Goal: Task Accomplishment & Management: Manage account settings

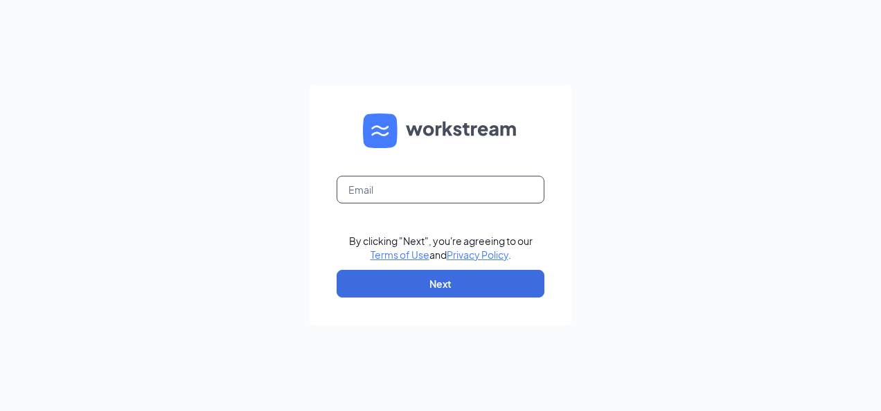
click at [373, 195] on input "text" at bounding box center [441, 190] width 208 height 28
type input "omcsmunciewings@gmail.com"
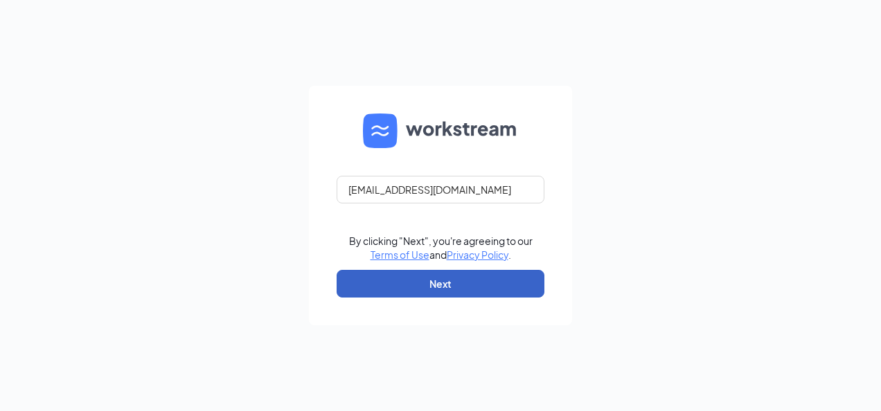
click at [412, 279] on button "Next" at bounding box center [441, 284] width 208 height 28
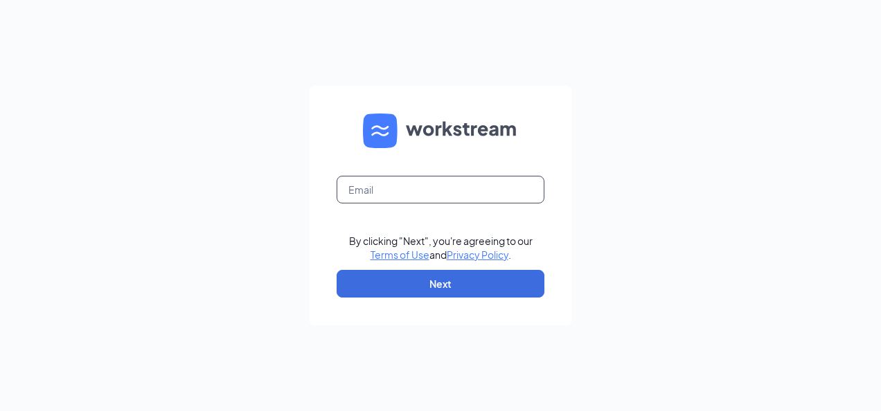
click at [396, 194] on input "text" at bounding box center [441, 190] width 208 height 28
type input "omcsmunciewings@gmail.com"
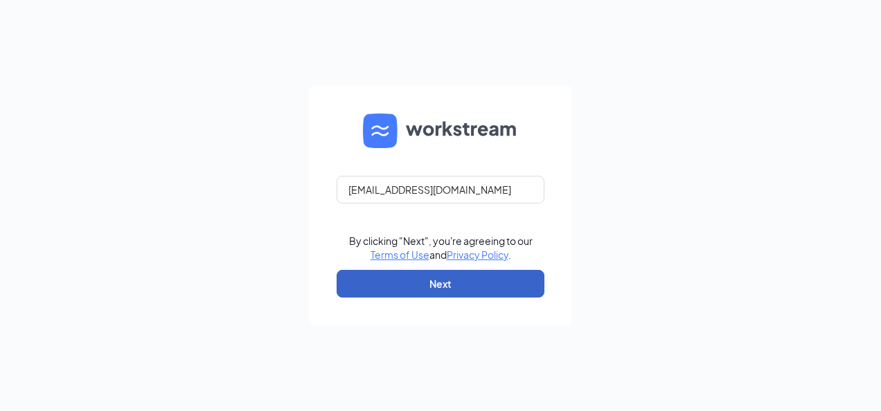
click at [427, 283] on button "Next" at bounding box center [441, 284] width 208 height 28
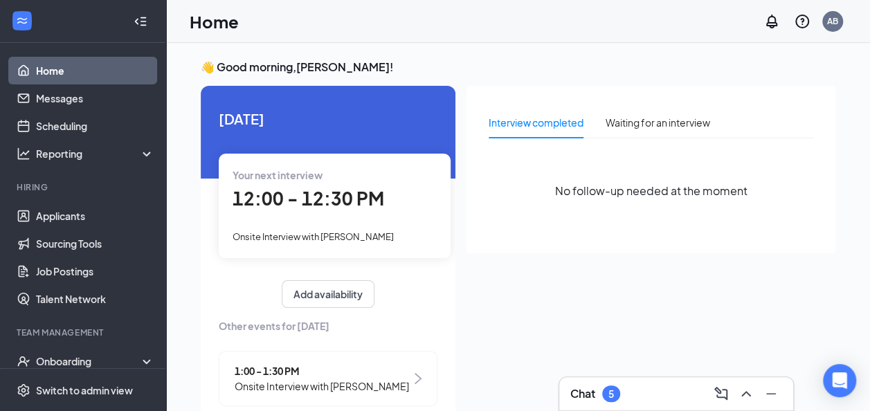
click at [317, 201] on span "12:00 - 12:30 PM" at bounding box center [309, 198] width 152 height 23
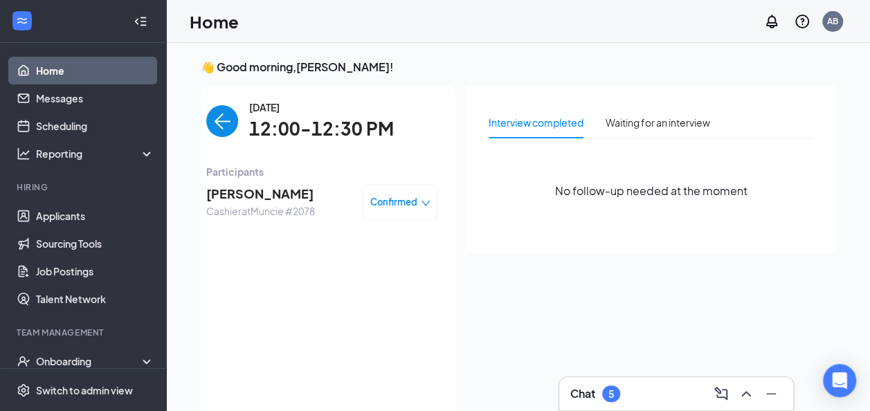
scroll to position [6, 0]
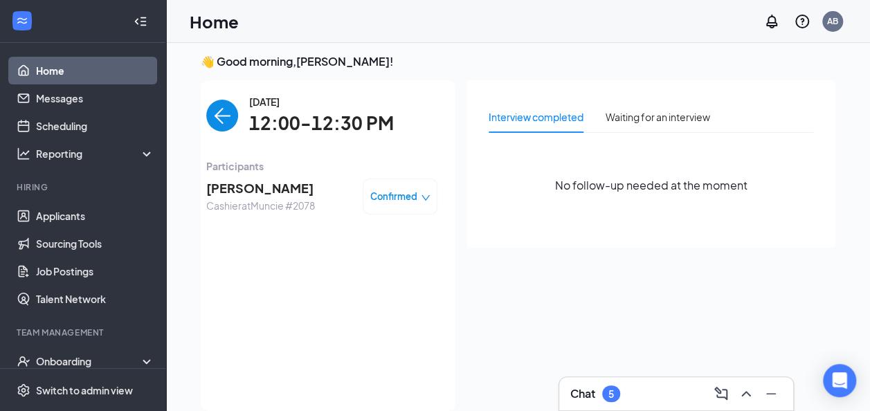
click at [376, 197] on span "Confirmed" at bounding box center [393, 197] width 47 height 14
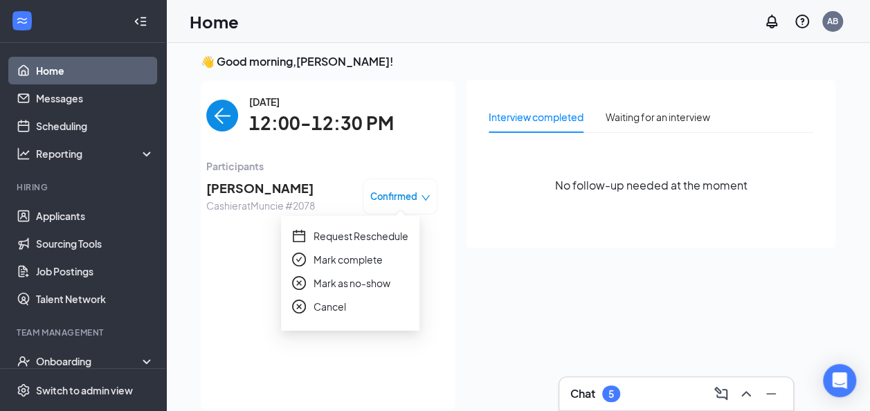
click at [349, 238] on span "Request Reschedule" at bounding box center [361, 236] width 95 height 15
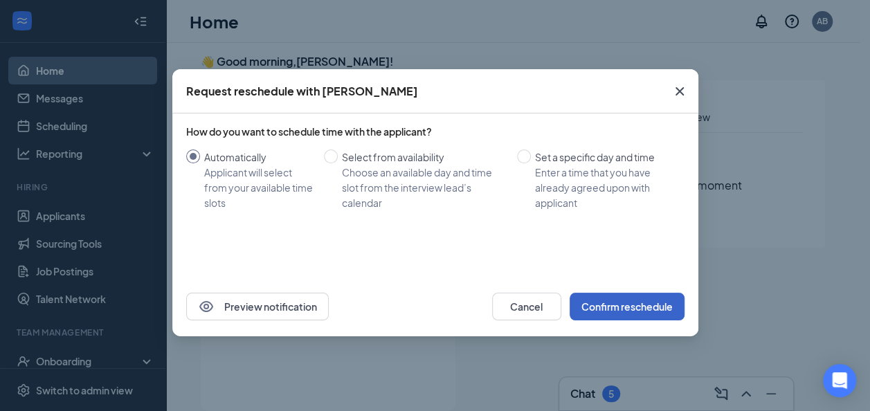
click at [637, 309] on button "Confirm reschedule" at bounding box center [627, 307] width 115 height 28
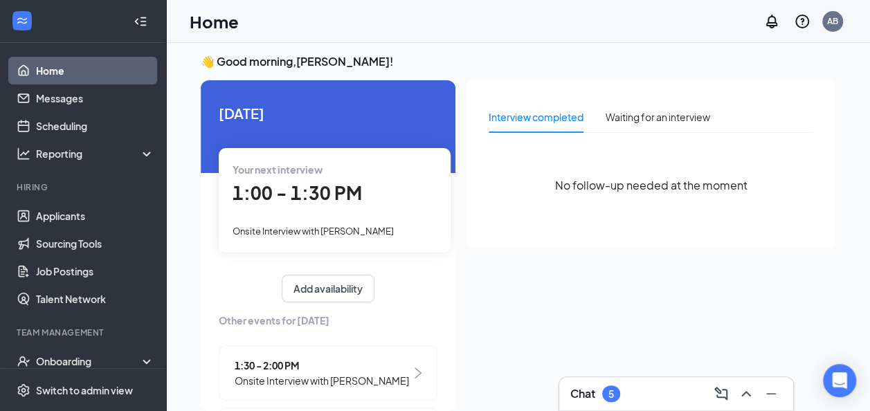
click at [324, 194] on span "1:00 - 1:30 PM" at bounding box center [297, 192] width 129 height 23
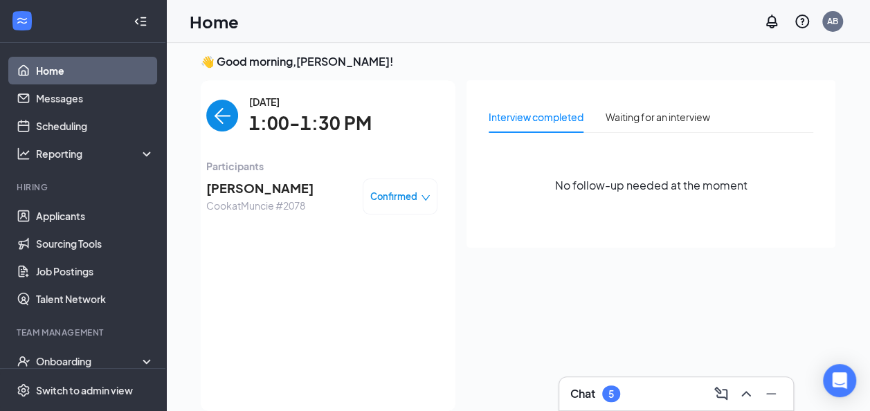
click at [375, 195] on span "Confirmed" at bounding box center [393, 197] width 47 height 14
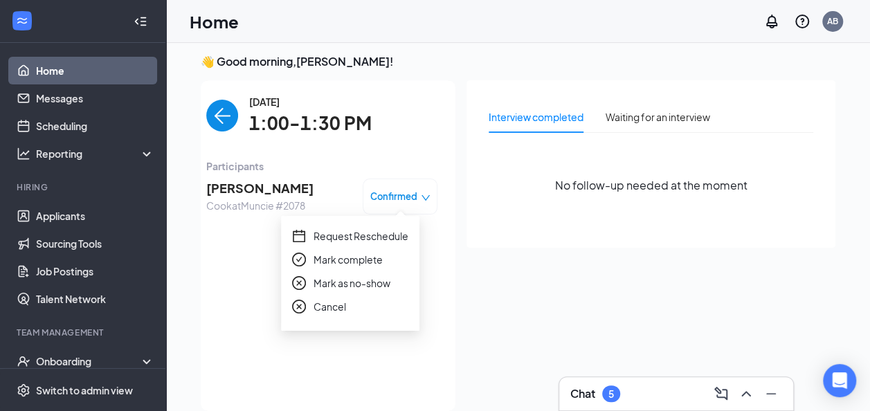
click at [364, 235] on span "Request Reschedule" at bounding box center [361, 236] width 95 height 15
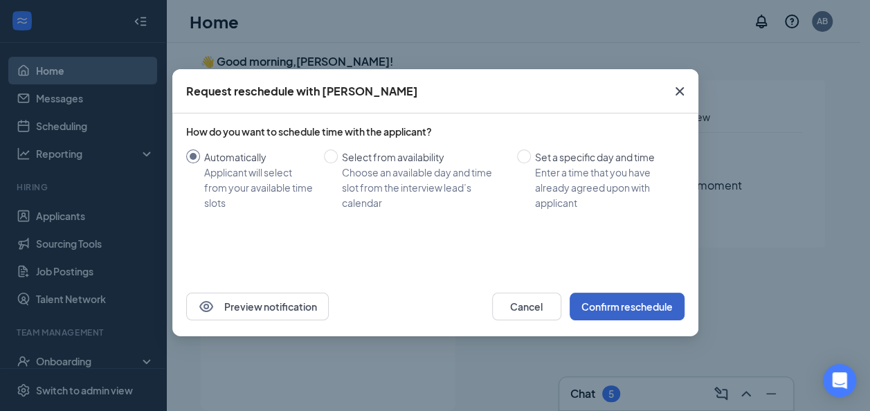
click at [622, 307] on button "Confirm reschedule" at bounding box center [627, 307] width 115 height 28
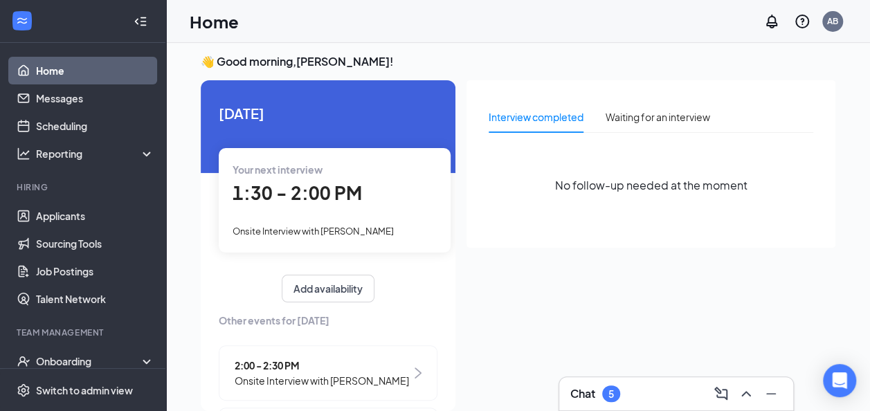
click at [317, 194] on span "1:30 - 2:00 PM" at bounding box center [297, 192] width 129 height 23
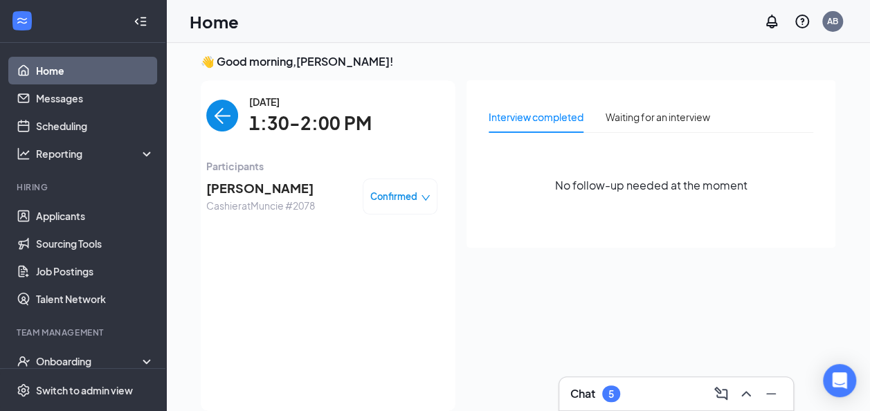
click at [370, 200] on span "Confirmed" at bounding box center [393, 197] width 47 height 14
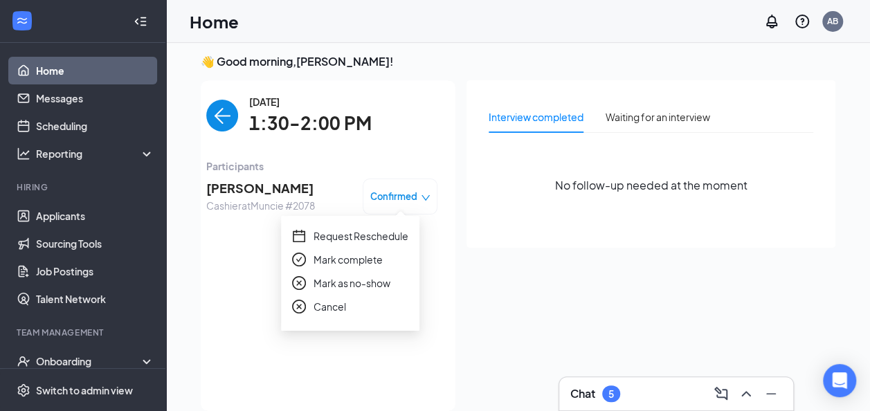
click at [355, 240] on span "Request Reschedule" at bounding box center [361, 236] width 95 height 15
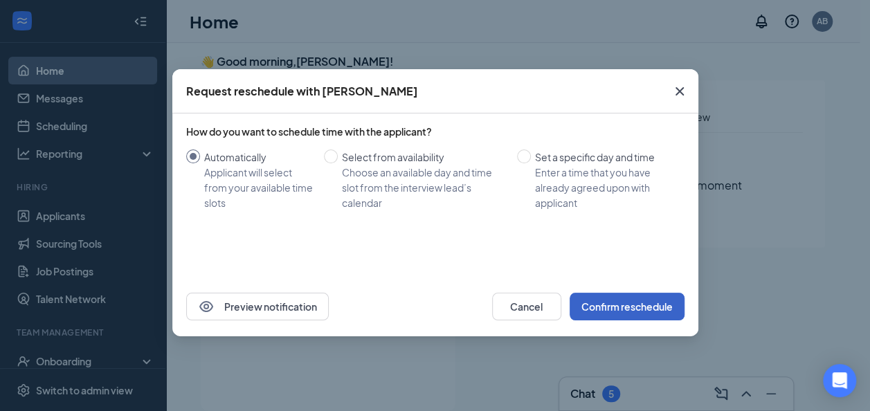
click at [611, 301] on button "Confirm reschedule" at bounding box center [627, 307] width 115 height 28
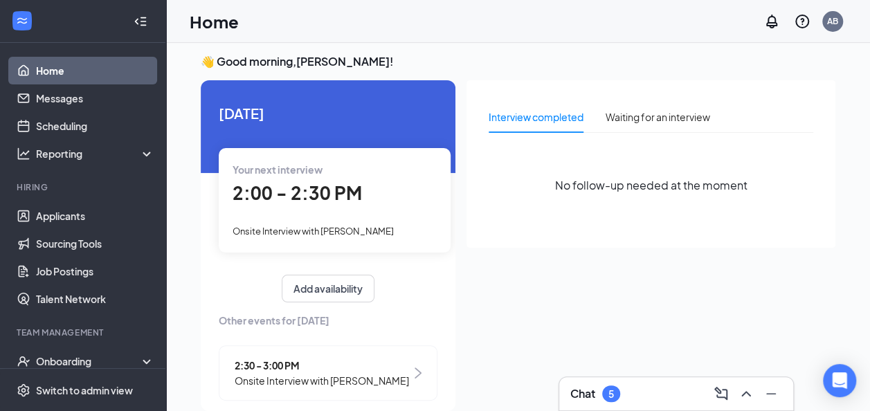
click at [285, 199] on span "2:00 - 2:30 PM" at bounding box center [297, 192] width 129 height 23
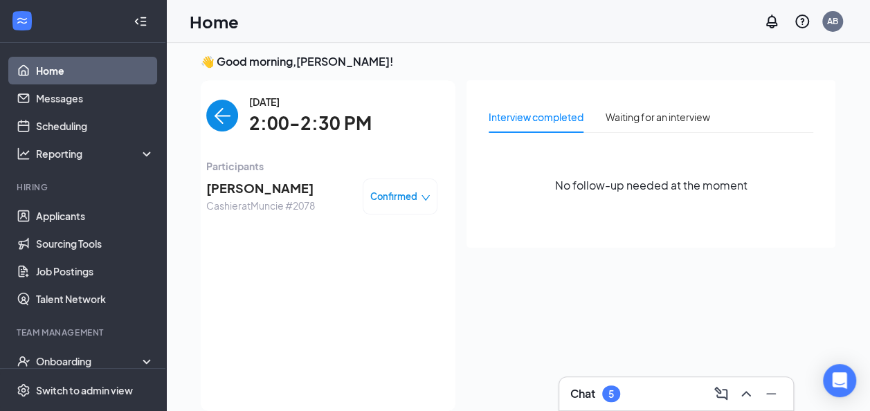
click at [374, 193] on span "Confirmed" at bounding box center [393, 197] width 47 height 14
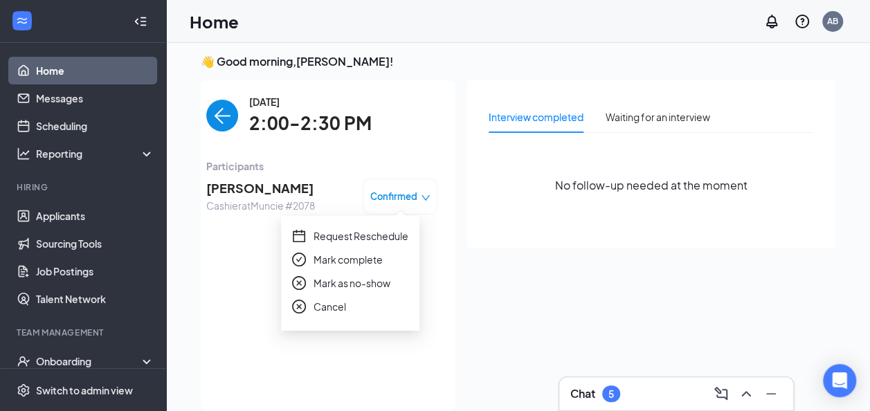
click at [355, 232] on span "Request Reschedule" at bounding box center [361, 236] width 95 height 15
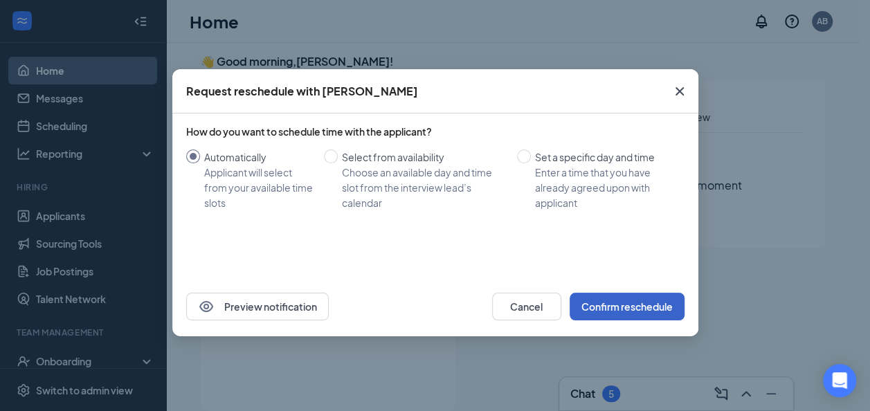
click at [616, 303] on button "Confirm reschedule" at bounding box center [627, 307] width 115 height 28
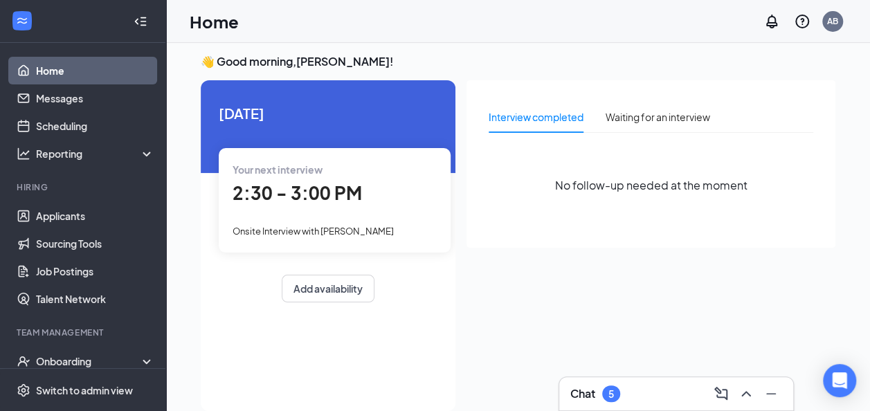
click at [287, 198] on span "2:30 - 3:00 PM" at bounding box center [297, 192] width 129 height 23
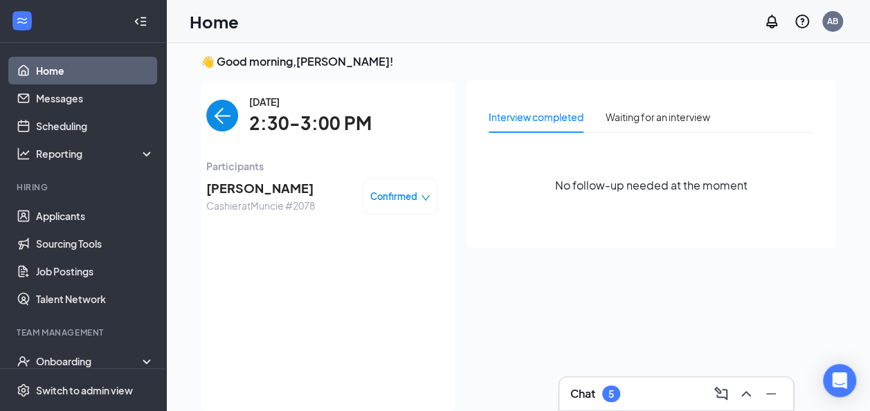
click at [379, 198] on span "Confirmed" at bounding box center [393, 197] width 47 height 14
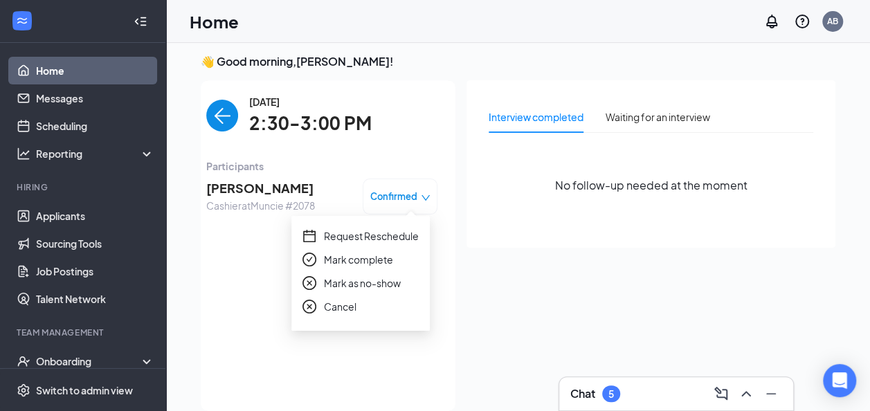
click at [359, 237] on span "Request Reschedule" at bounding box center [371, 236] width 95 height 15
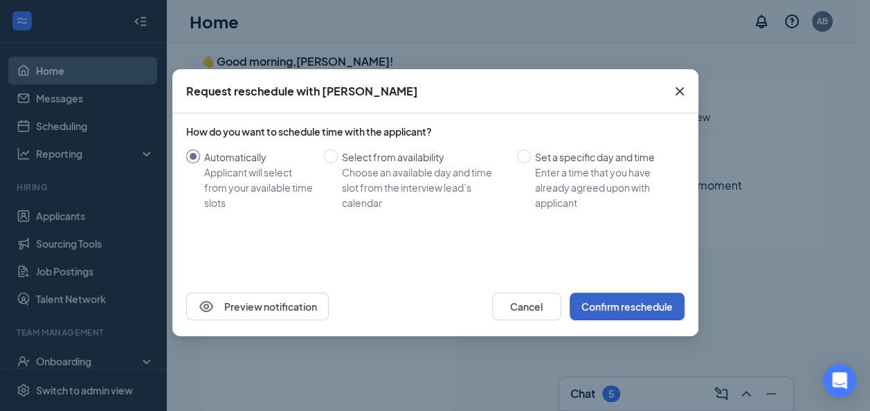
click at [622, 299] on button "Confirm reschedule" at bounding box center [627, 307] width 115 height 28
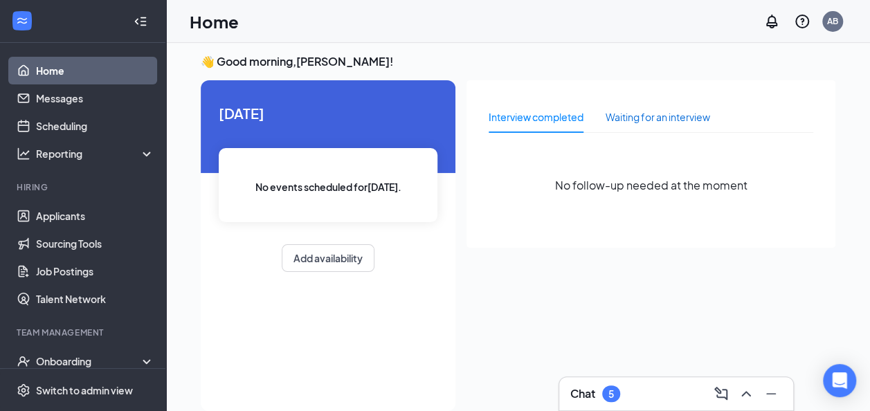
click at [670, 121] on div "Waiting for an interview" at bounding box center [658, 116] width 105 height 15
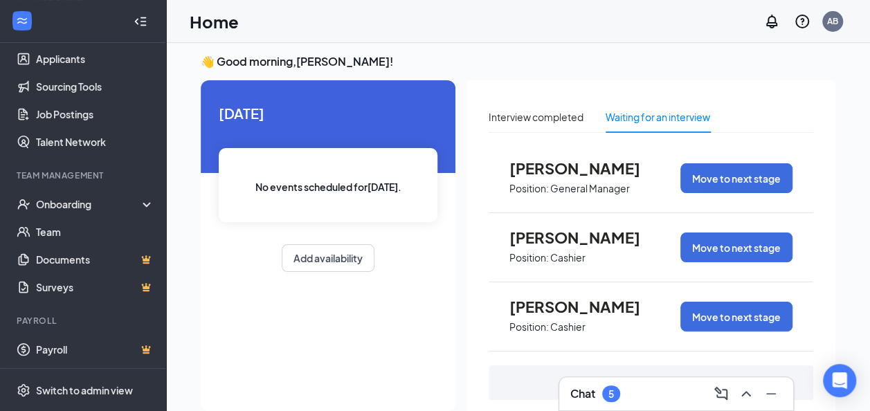
scroll to position [158, 0]
click at [144, 205] on icon at bounding box center [149, 205] width 11 height 0
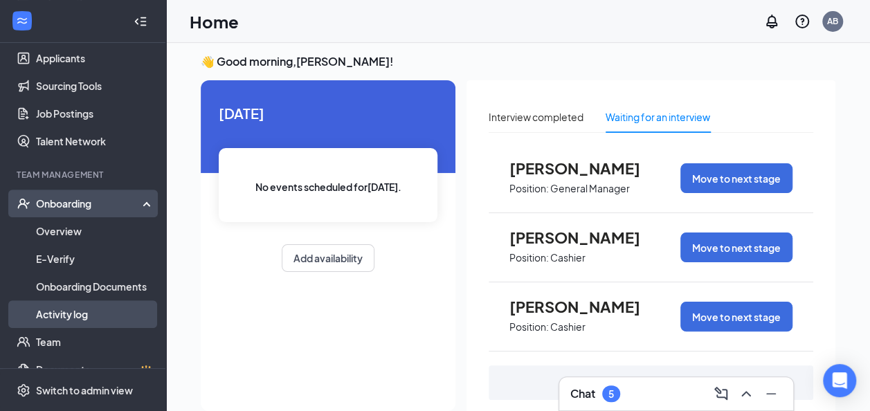
click at [83, 317] on link "Activity log" at bounding box center [95, 315] width 118 height 28
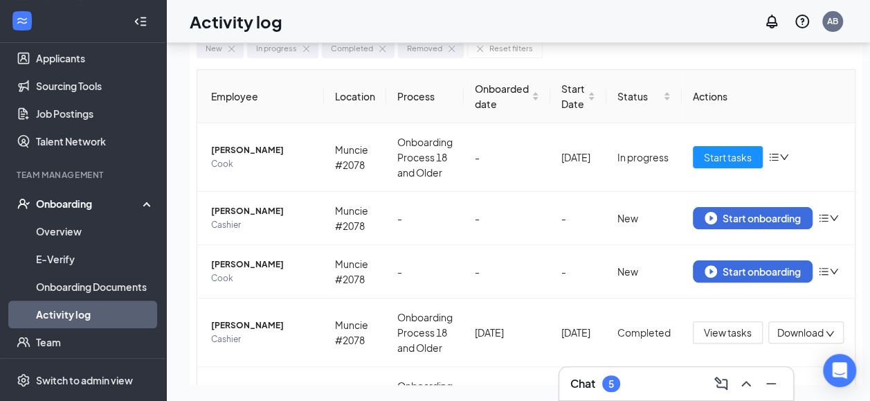
scroll to position [83, 0]
drag, startPoint x: 675, startPoint y: 382, endPoint x: 554, endPoint y: 391, distance: 121.5
click at [554, 391] on div "Chat 5 Job postings Processes New In progress Completed Removed + 3 ... Export …" at bounding box center [518, 191] width 704 height 420
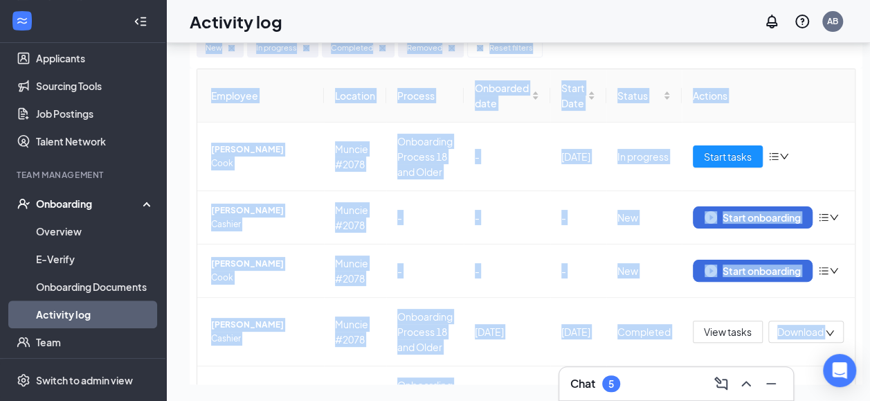
drag, startPoint x: 554, startPoint y: 391, endPoint x: 545, endPoint y: 377, distance: 16.5
click at [545, 377] on div "Job postings Processes New In progress Completed Removed + 3 ... Export New In …" at bounding box center [526, 191] width 720 height 420
click at [548, 366] on td "[DATE]" at bounding box center [507, 400] width 87 height 69
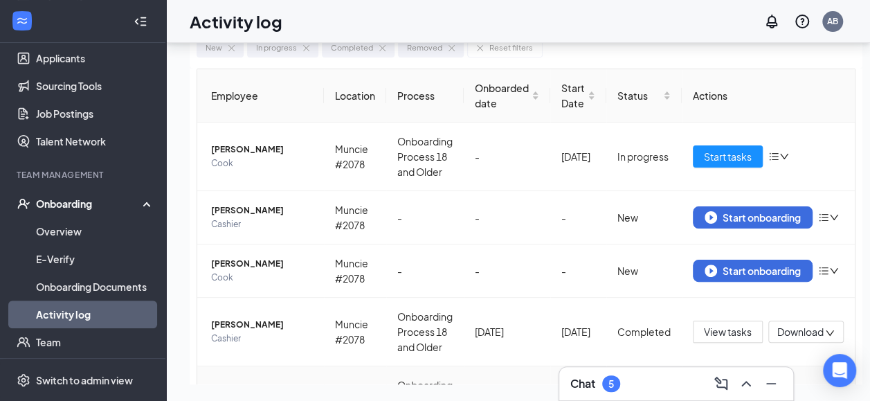
click at [548, 366] on td "[DATE]" at bounding box center [507, 400] width 87 height 69
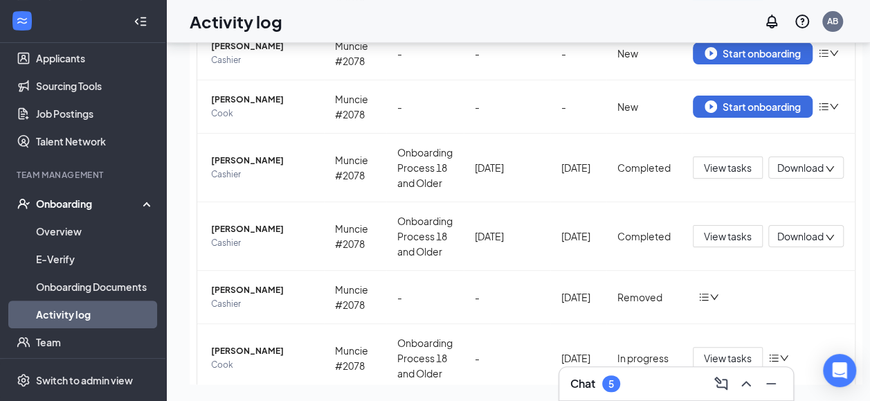
scroll to position [194, 0]
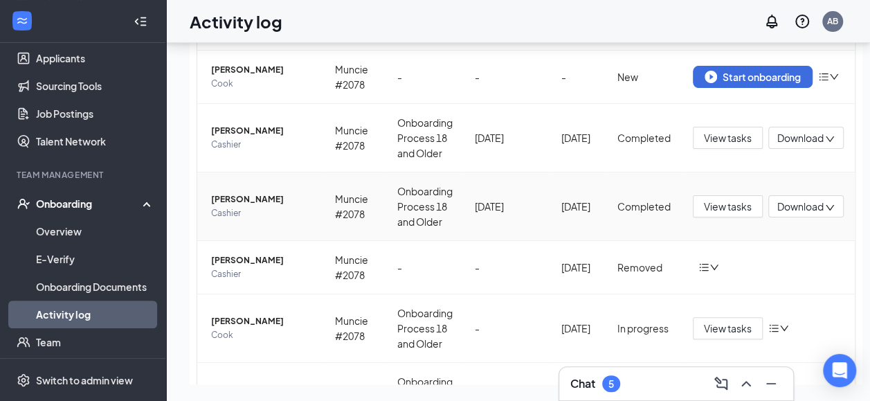
click at [831, 205] on icon "down" at bounding box center [830, 208] width 8 height 6
click at [756, 262] on div "Download files" at bounding box center [761, 270] width 150 height 17
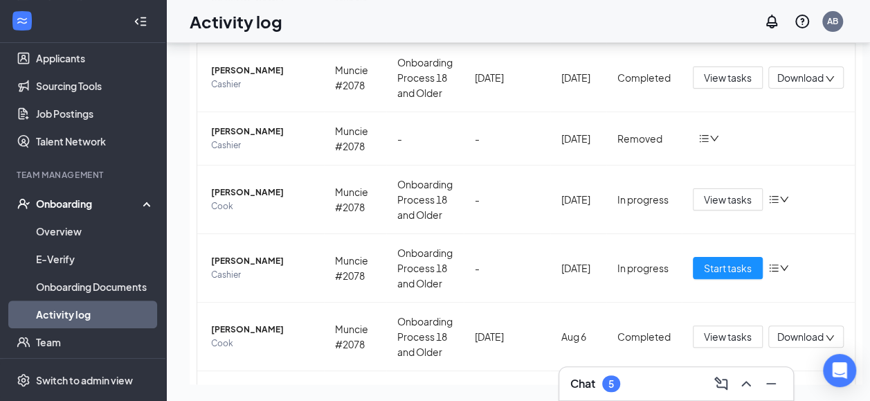
scroll to position [332, 0]
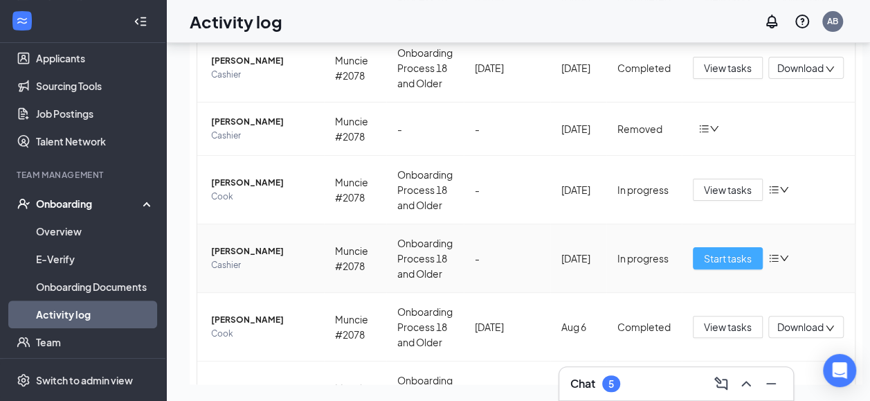
click at [729, 251] on span "Start tasks" at bounding box center [728, 258] width 48 height 15
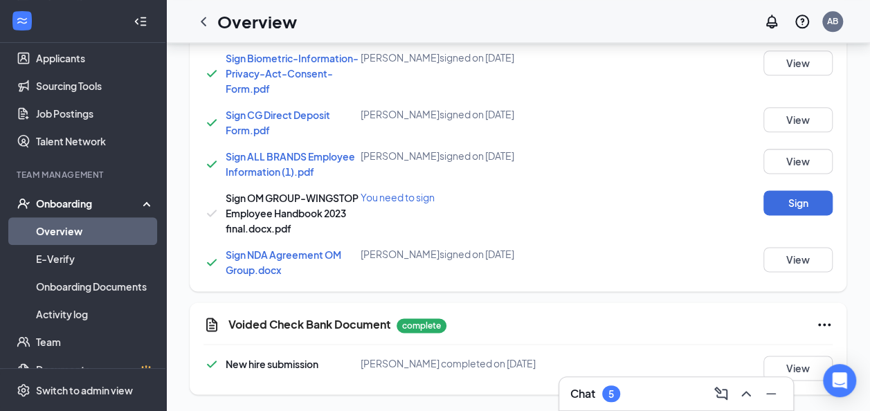
scroll to position [843, 0]
click at [791, 195] on button "Sign" at bounding box center [798, 202] width 69 height 25
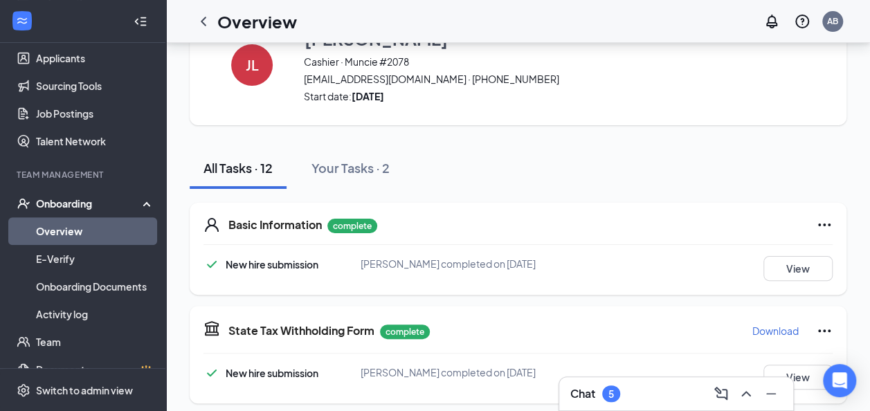
scroll to position [0, 0]
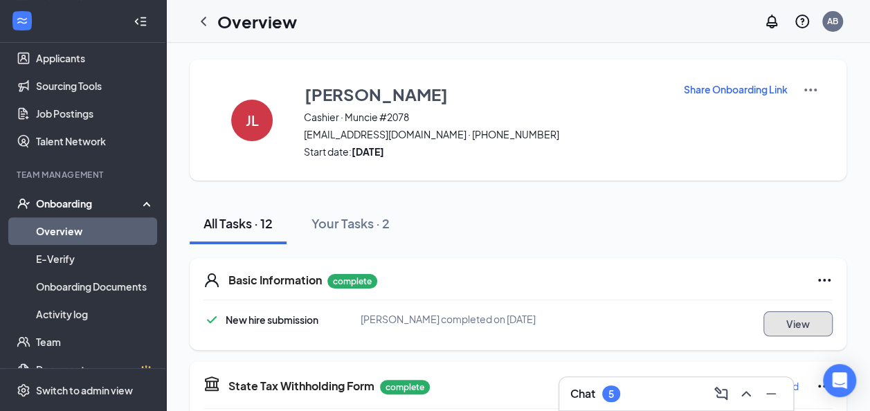
click at [807, 320] on button "View" at bounding box center [798, 324] width 69 height 25
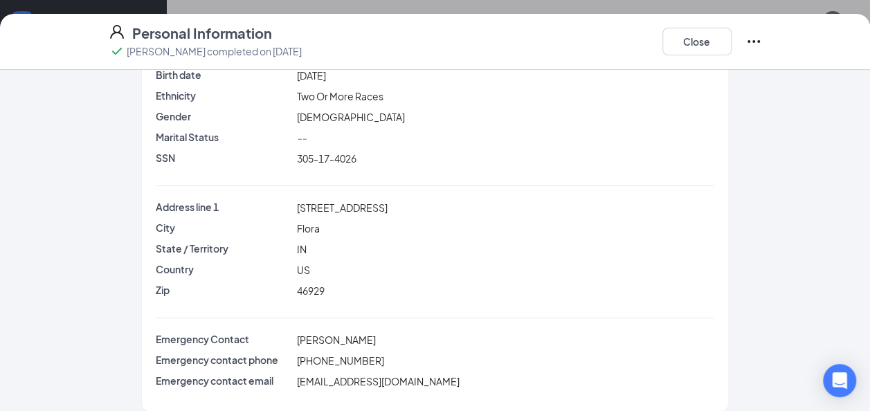
scroll to position [137, 0]
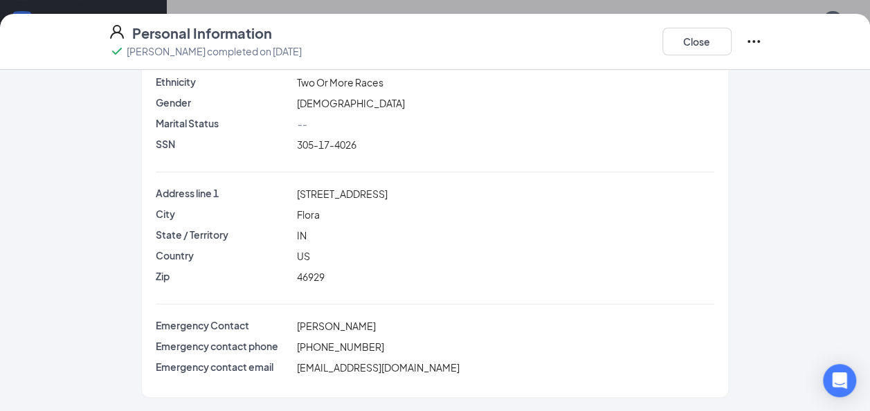
drag, startPoint x: 807, startPoint y: 320, endPoint x: 867, endPoint y: 403, distance: 102.6
click at [867, 403] on div "Juwan D Lester's submission Legal name Juwan D Lester Phone (310) 779-2842 Emai…" at bounding box center [435, 240] width 870 height 341
click at [705, 41] on button "Close" at bounding box center [697, 42] width 69 height 28
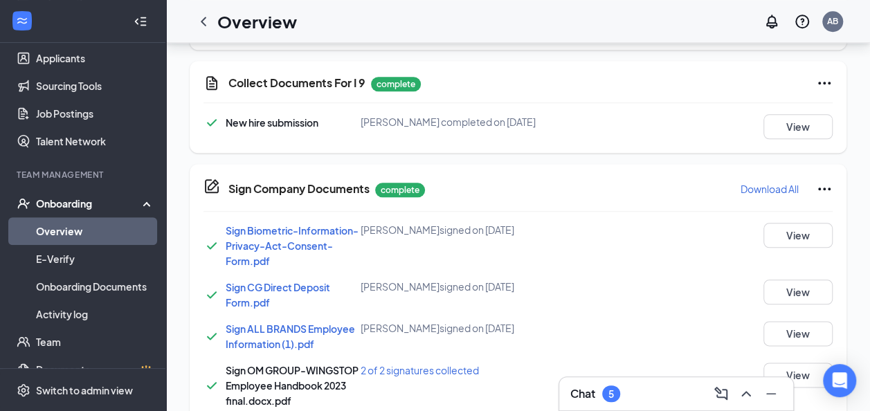
scroll to position [680, 0]
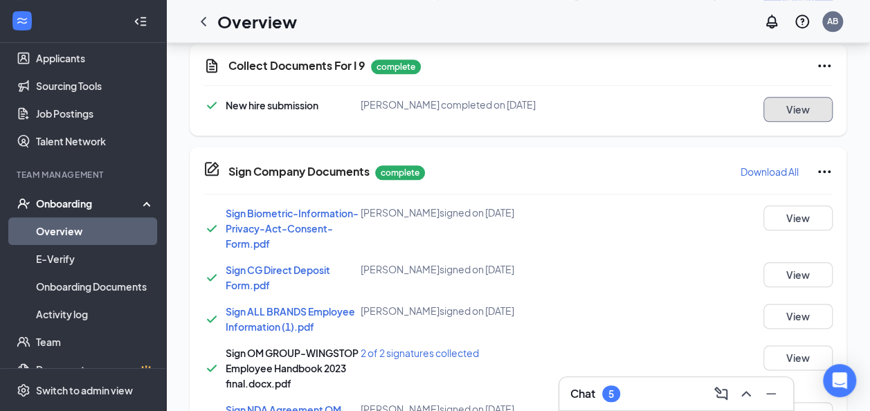
click at [796, 109] on button "View" at bounding box center [798, 109] width 69 height 25
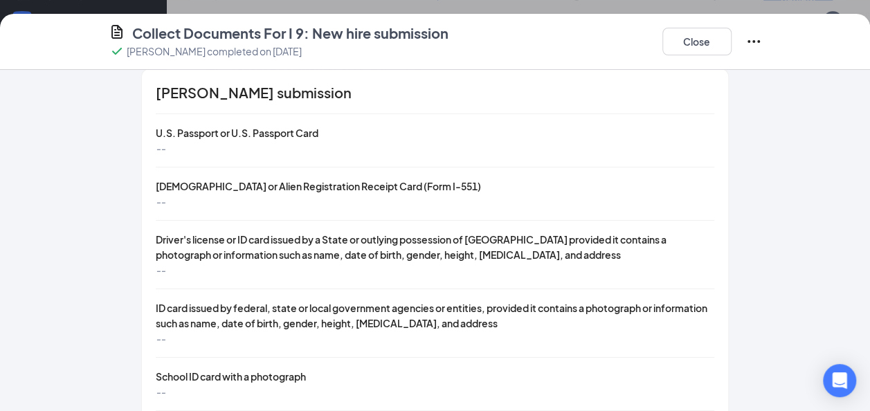
scroll to position [0, 0]
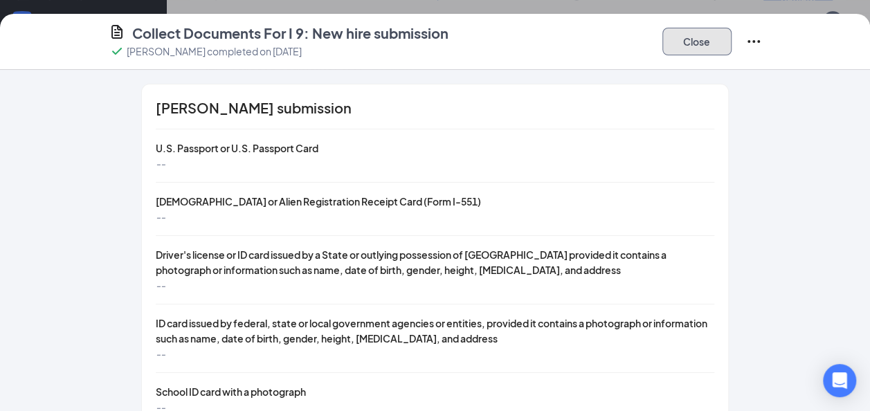
click at [700, 42] on button "Close" at bounding box center [697, 42] width 69 height 28
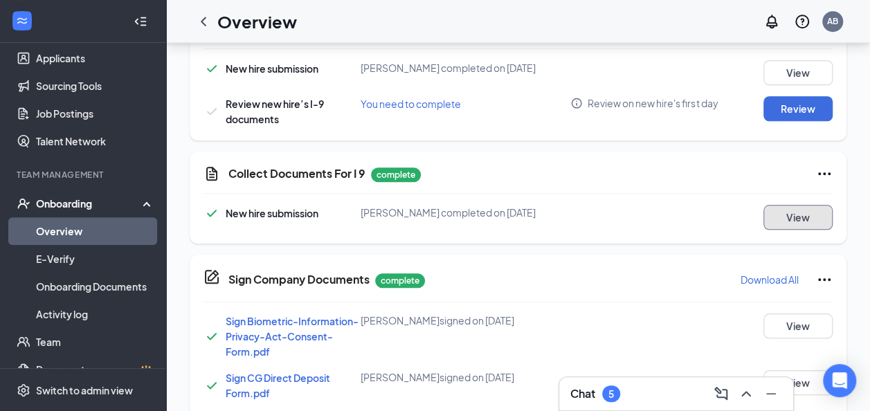
scroll to position [569, 0]
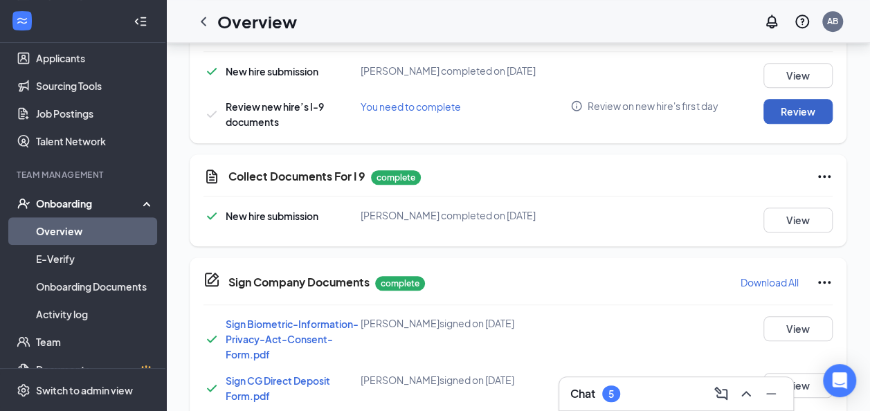
click at [801, 116] on button "Review" at bounding box center [798, 111] width 69 height 25
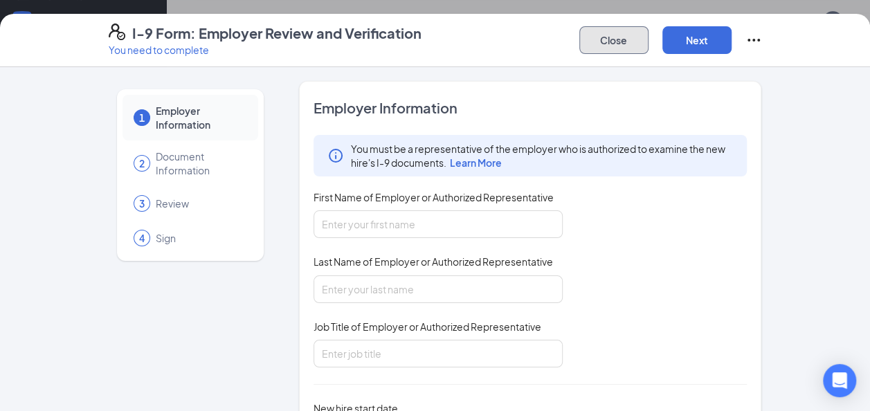
click at [616, 42] on button "Close" at bounding box center [614, 40] width 69 height 28
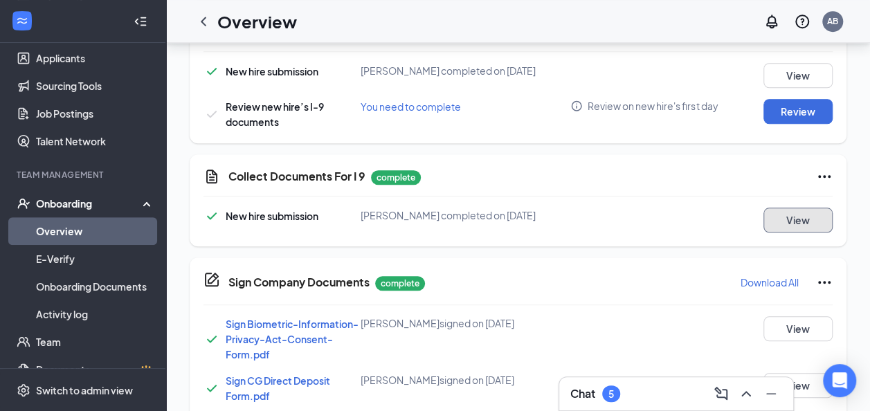
click at [796, 223] on button "View" at bounding box center [798, 220] width 69 height 25
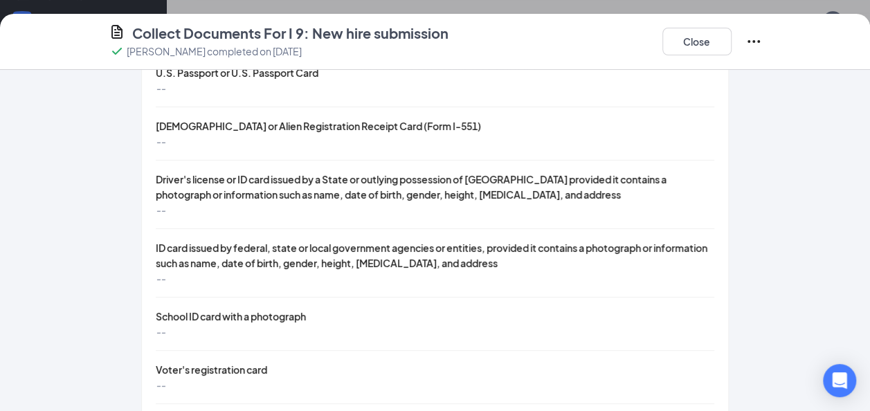
scroll to position [0, 0]
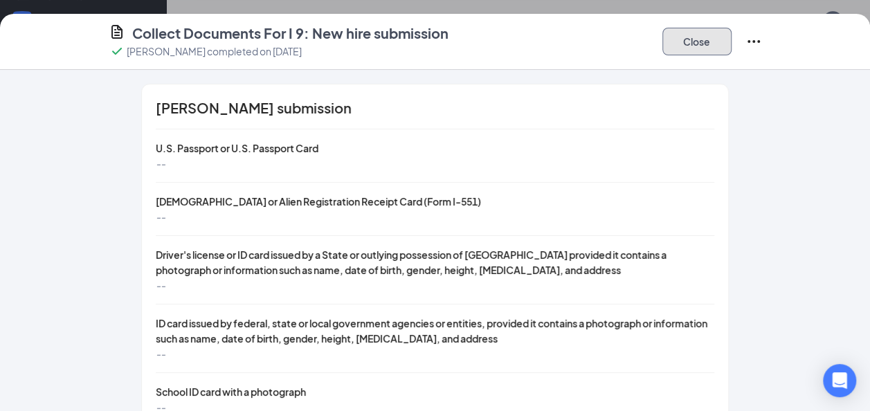
click at [701, 48] on button "Close" at bounding box center [697, 42] width 69 height 28
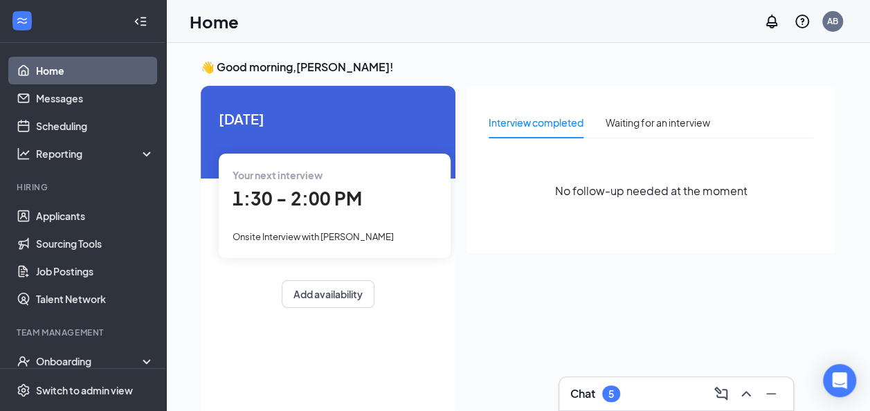
click at [299, 199] on span "1:30 - 2:00 PM" at bounding box center [297, 198] width 129 height 23
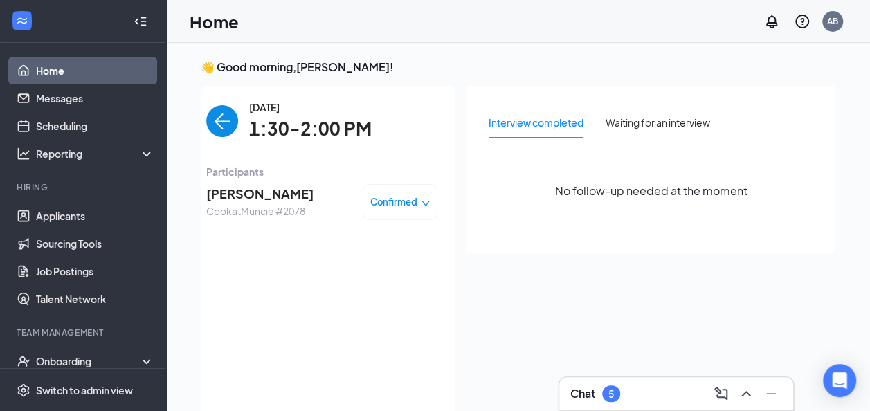
scroll to position [6, 0]
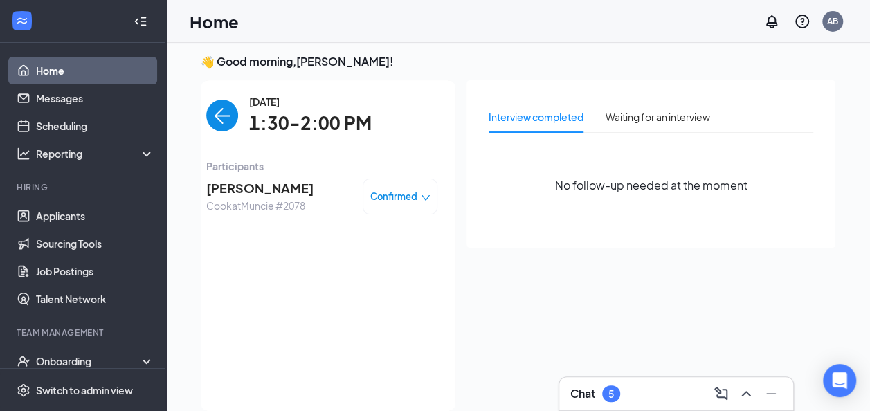
click at [381, 194] on span "Confirmed" at bounding box center [393, 197] width 47 height 14
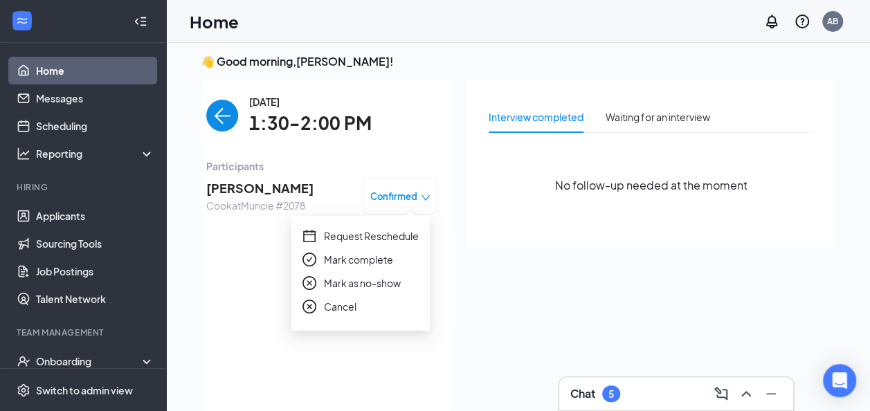
click at [352, 240] on span "Request Reschedule" at bounding box center [371, 236] width 95 height 15
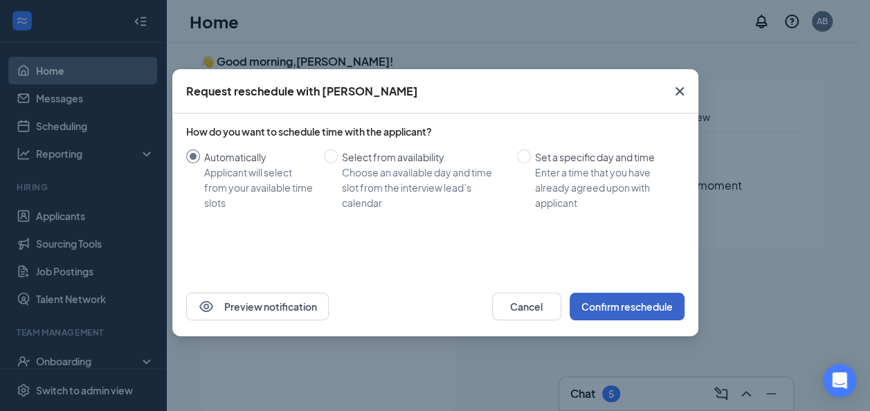
click at [616, 301] on button "Confirm reschedule" at bounding box center [627, 307] width 115 height 28
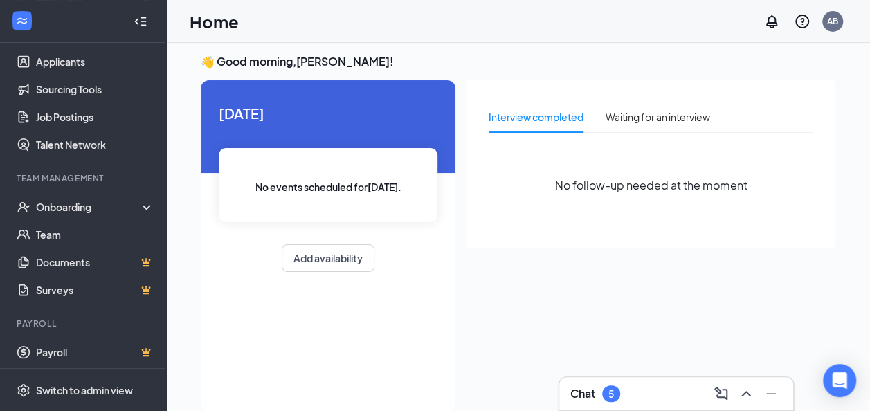
scroll to position [158, 0]
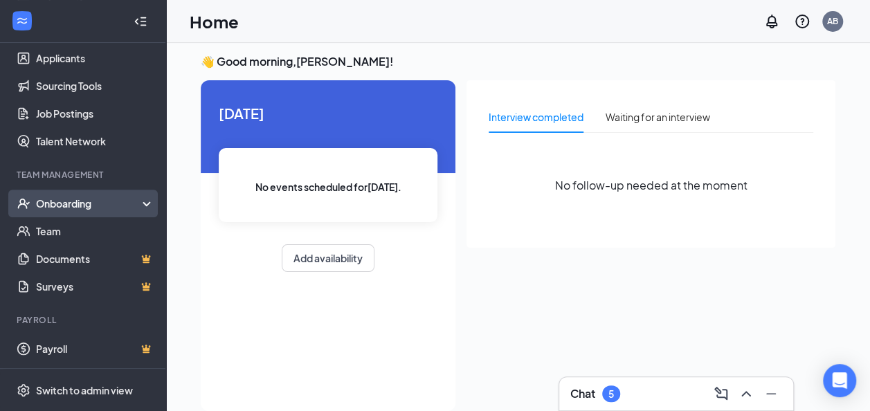
click at [144, 205] on icon at bounding box center [149, 205] width 11 height 0
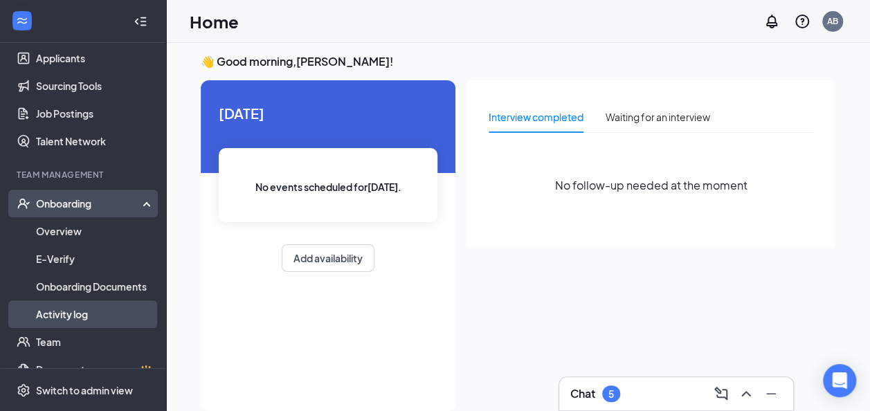
click at [74, 319] on link "Activity log" at bounding box center [95, 315] width 118 height 28
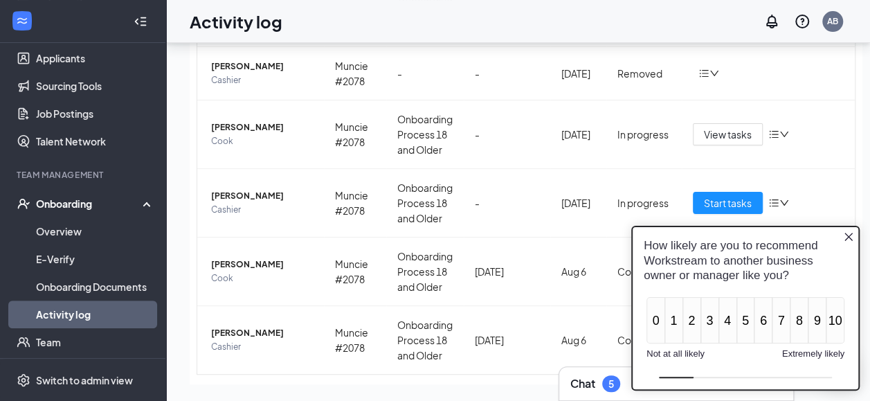
click at [849, 240] on icon "Close button" at bounding box center [848, 236] width 11 height 11
